Goal: Entertainment & Leisure: Consume media (video, audio)

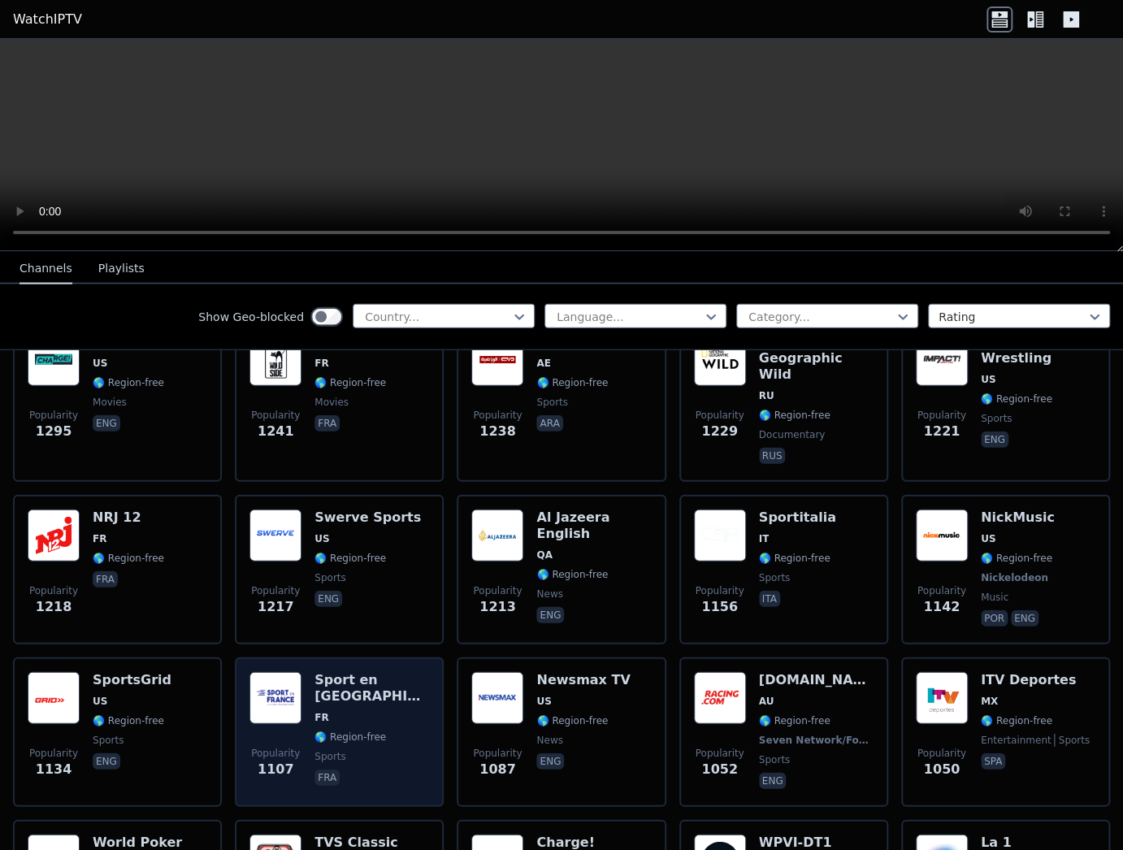
scroll to position [1868, 0]
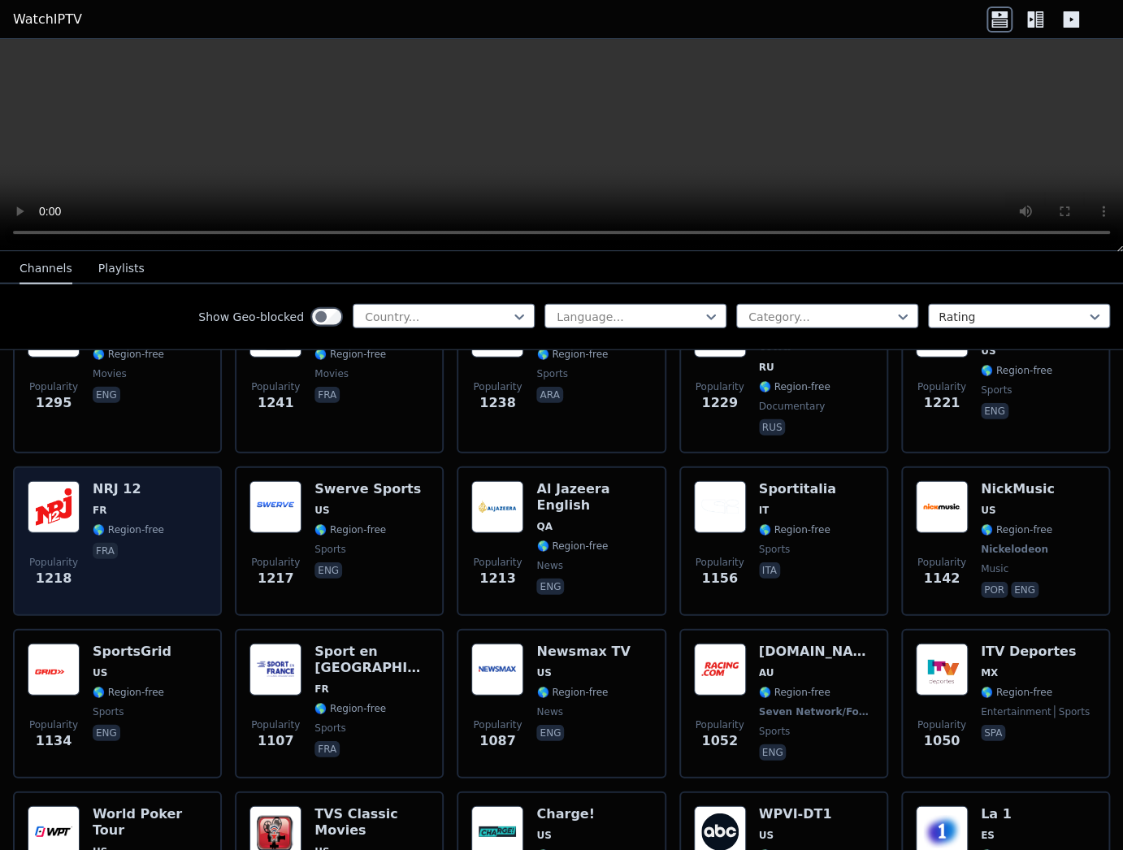
click at [165, 481] on div "Popularity 1218 NRJ 12 FR 🌎 Region-free fra" at bounding box center [118, 541] width 180 height 120
